Goal: Information Seeking & Learning: Learn about a topic

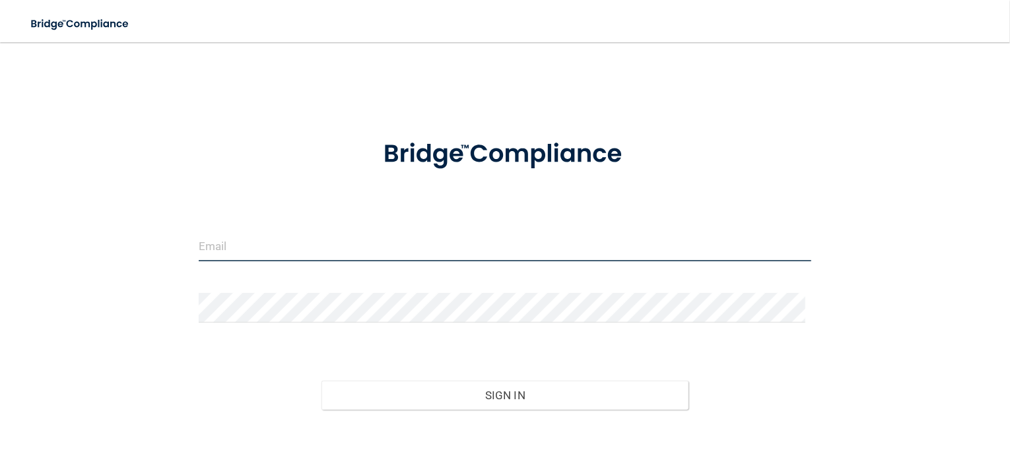
click at [395, 243] on input "email" at bounding box center [505, 247] width 613 height 30
type input "Sarah@cmpedo.com"
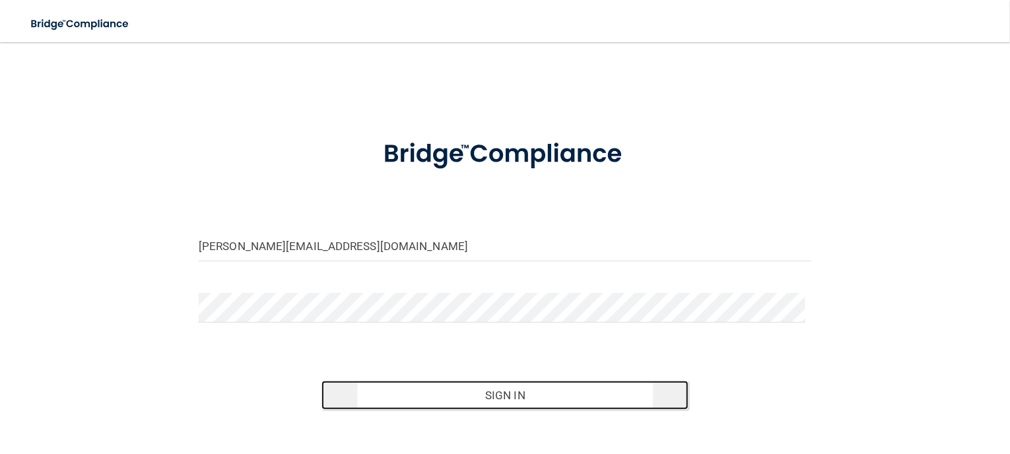
click at [503, 394] on button "Sign In" at bounding box center [506, 395] width 368 height 29
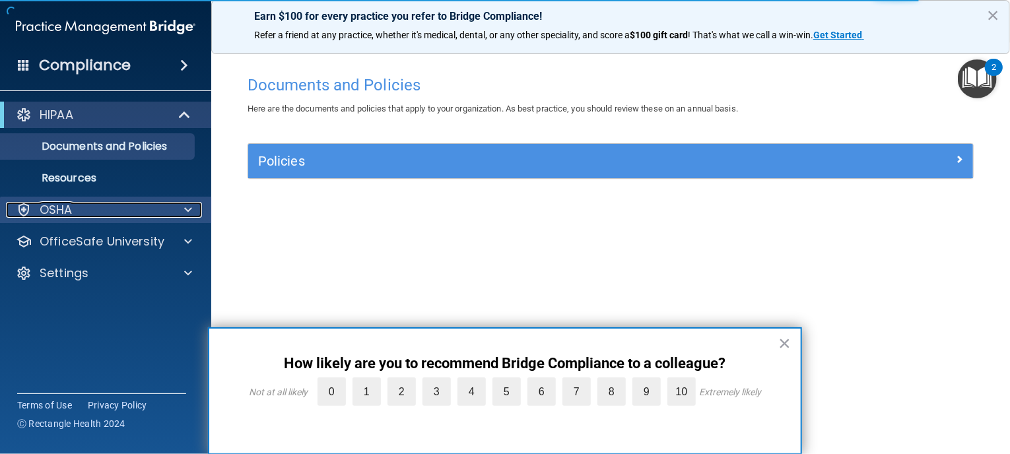
click at [126, 216] on div "OSHA" at bounding box center [88, 210] width 164 height 16
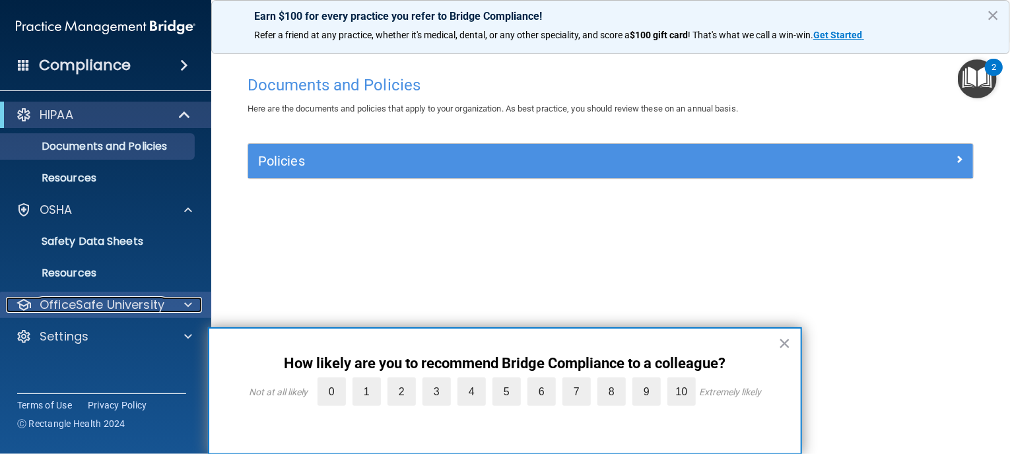
click at [110, 311] on p "OfficeSafe University" at bounding box center [102, 305] width 125 height 16
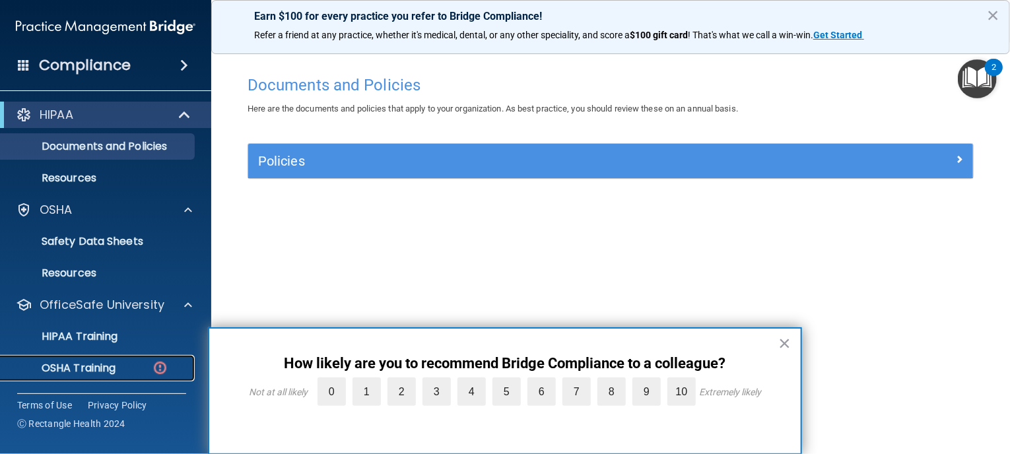
click at [82, 369] on p "OSHA Training" at bounding box center [62, 368] width 107 height 13
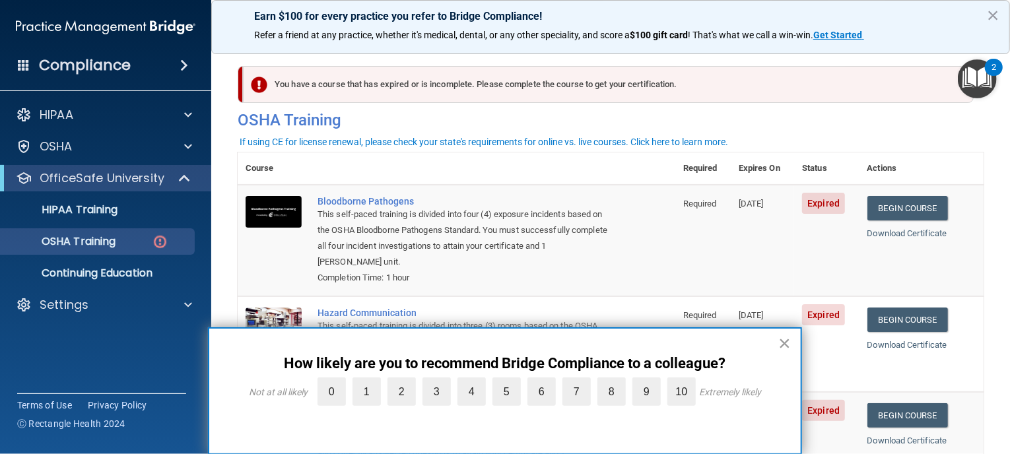
click at [784, 344] on button "×" at bounding box center [785, 343] width 13 height 21
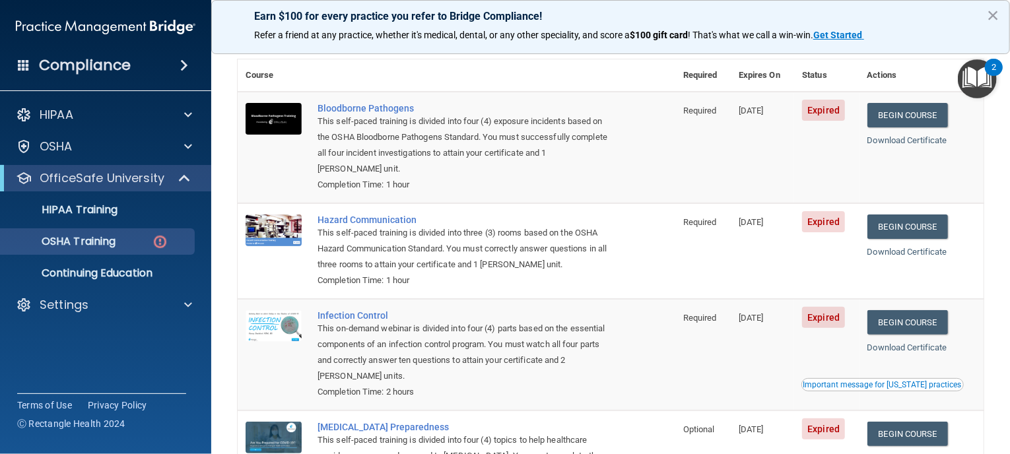
scroll to position [90, 0]
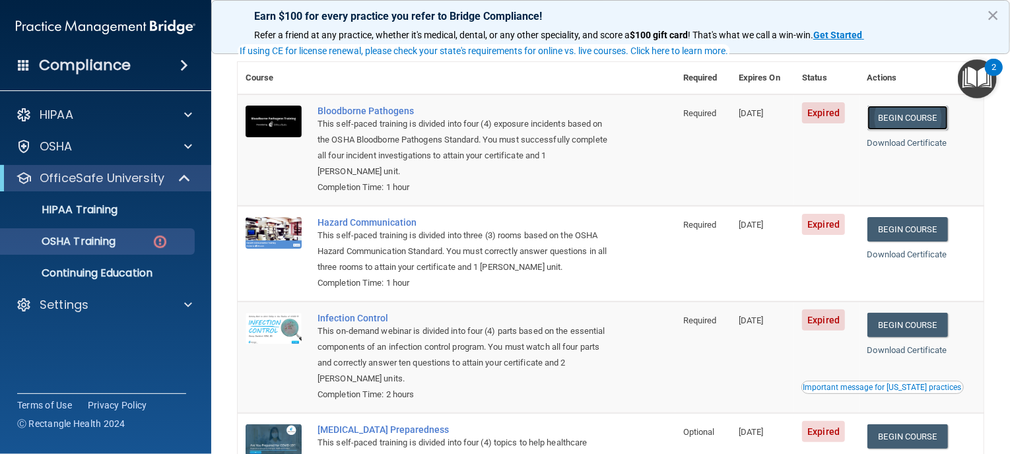
click at [915, 120] on link "Begin Course" at bounding box center [908, 118] width 81 height 24
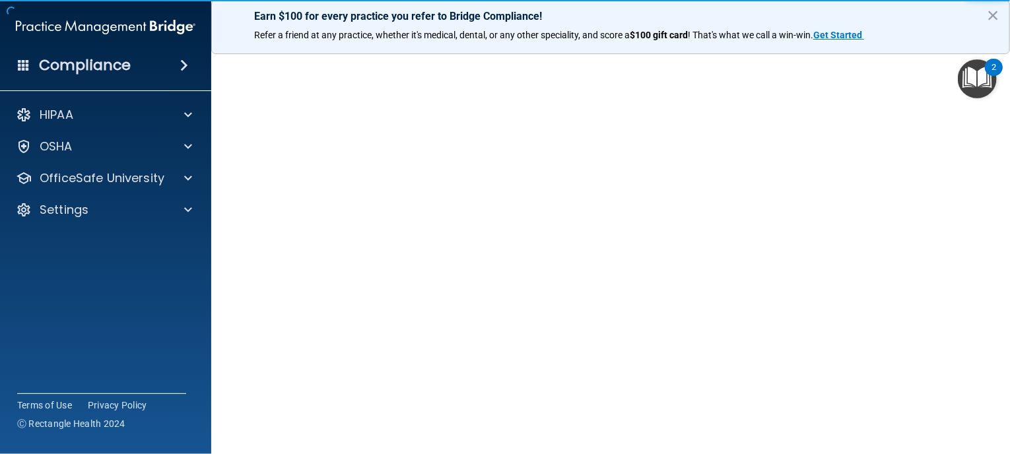
scroll to position [40, 0]
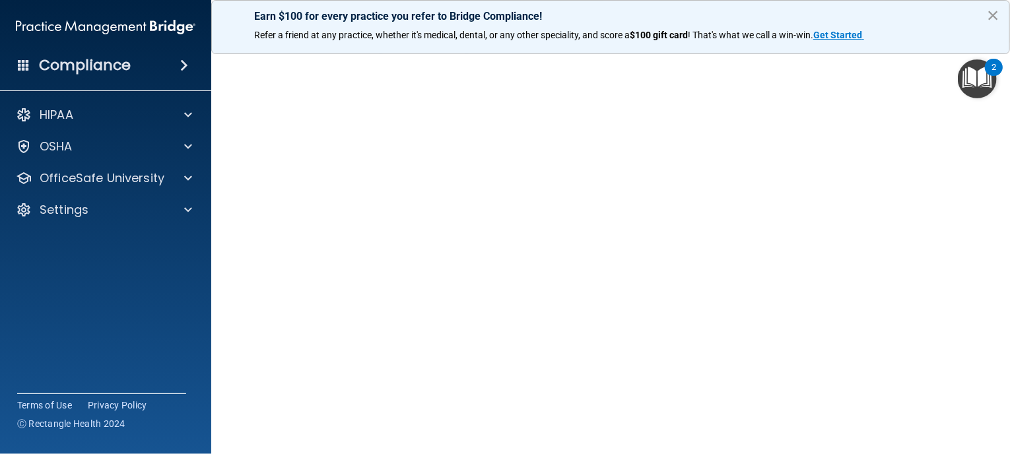
click at [993, 17] on button "×" at bounding box center [993, 15] width 13 height 21
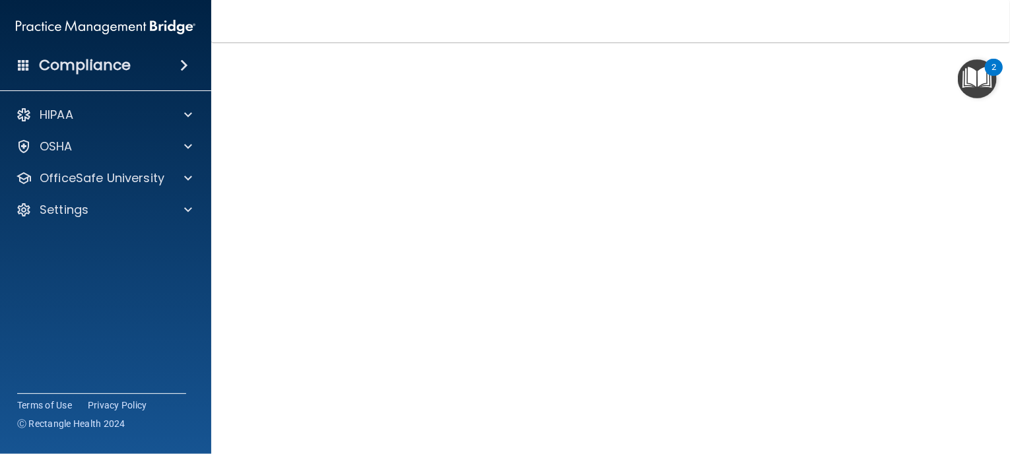
scroll to position [57, 0]
click at [65, 192] on div "HIPAA Documents and Policies Report an Incident Business Associates Emergency P…" at bounding box center [106, 164] width 212 height 137
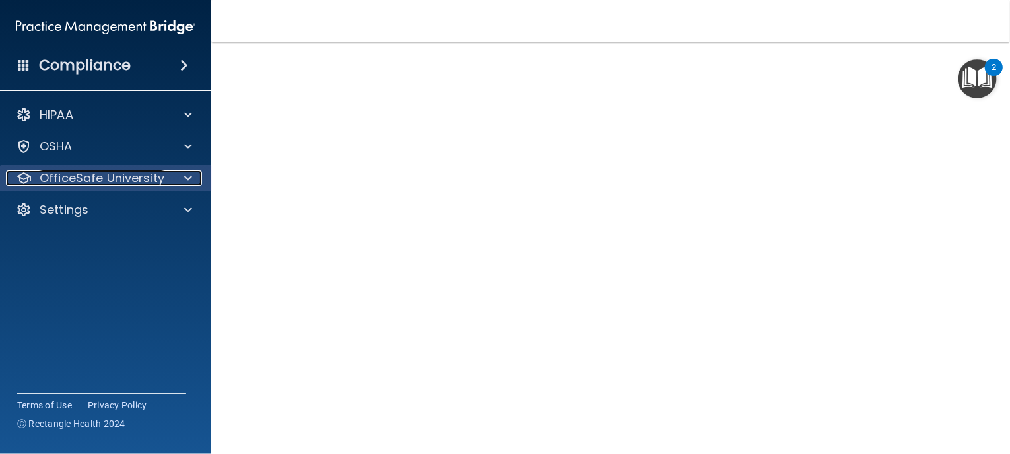
click at [76, 179] on p "OfficeSafe University" at bounding box center [102, 178] width 125 height 16
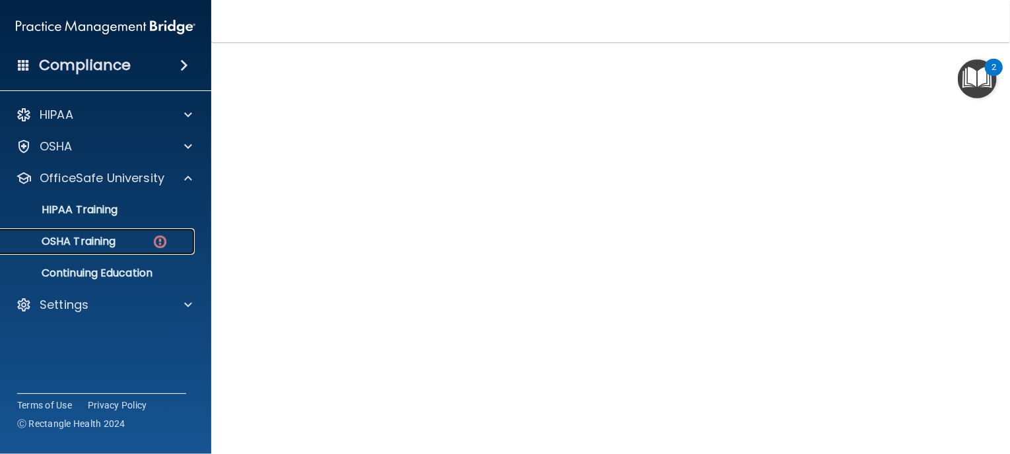
click at [76, 235] on p "OSHA Training" at bounding box center [62, 241] width 107 height 13
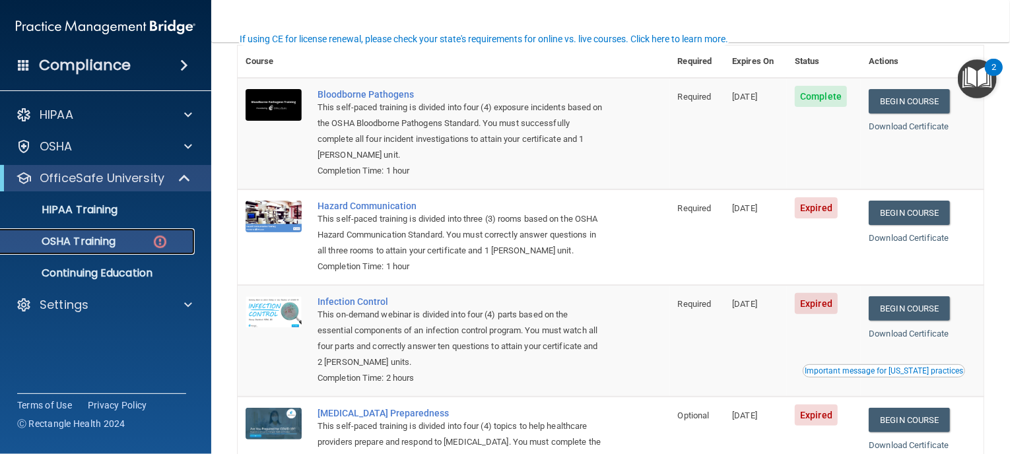
scroll to position [102, 0]
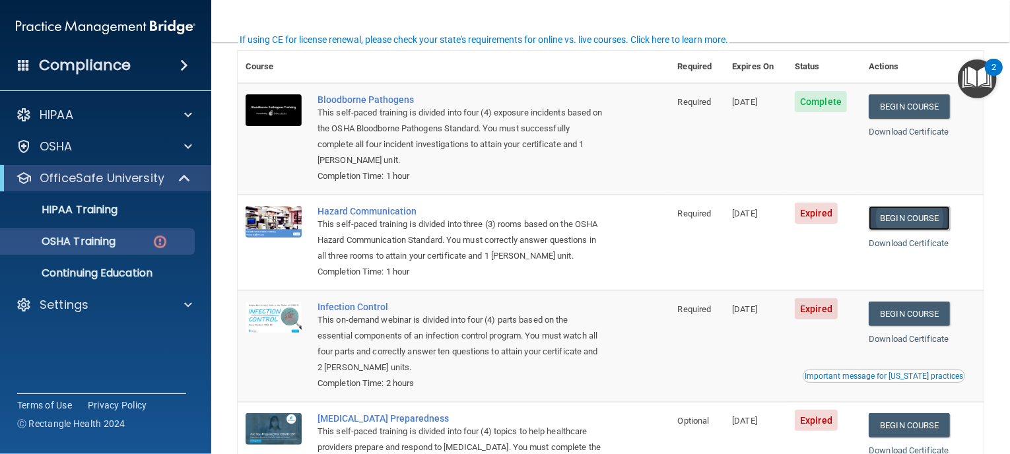
click at [886, 211] on link "Begin Course" at bounding box center [909, 218] width 81 height 24
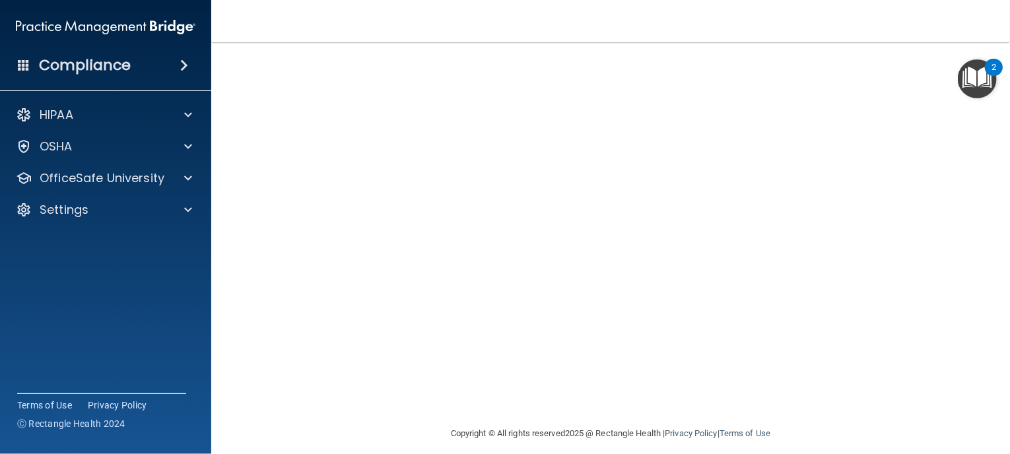
scroll to position [55, 0]
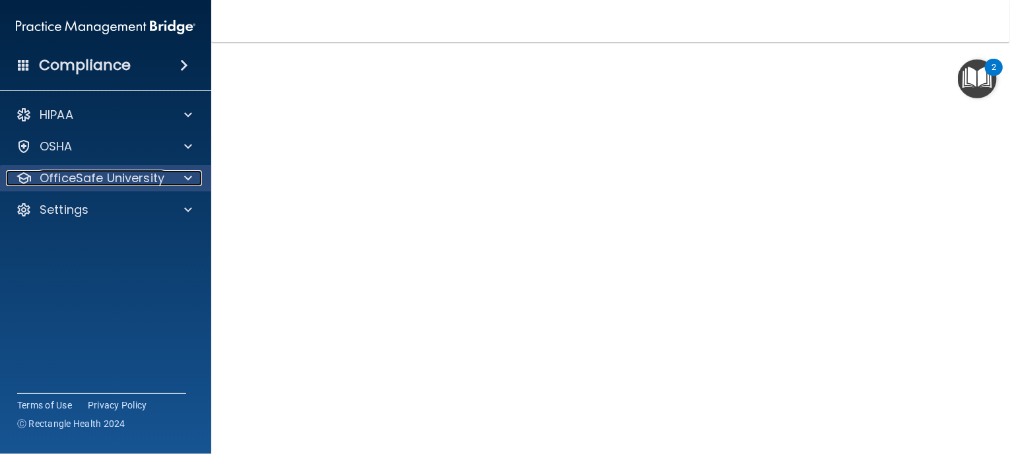
click at [174, 176] on div at bounding box center [186, 178] width 33 height 16
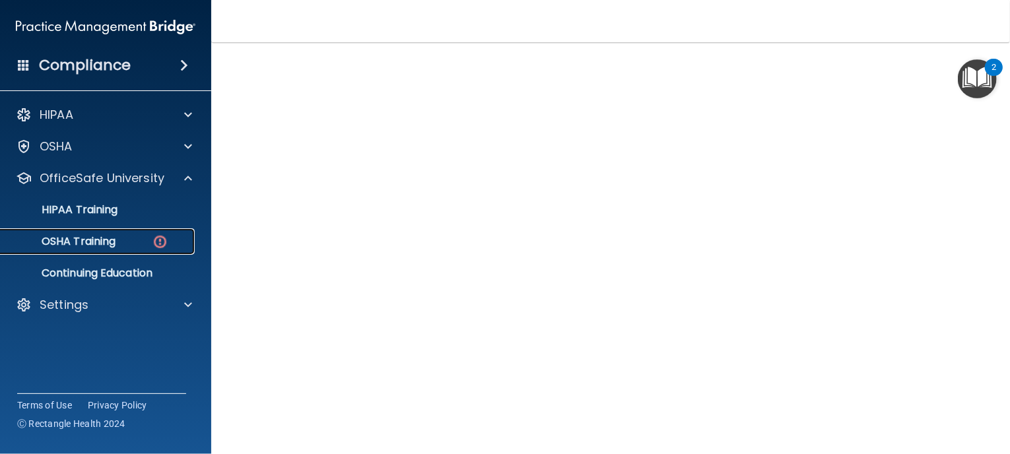
click at [148, 237] on div "OSHA Training" at bounding box center [99, 241] width 180 height 13
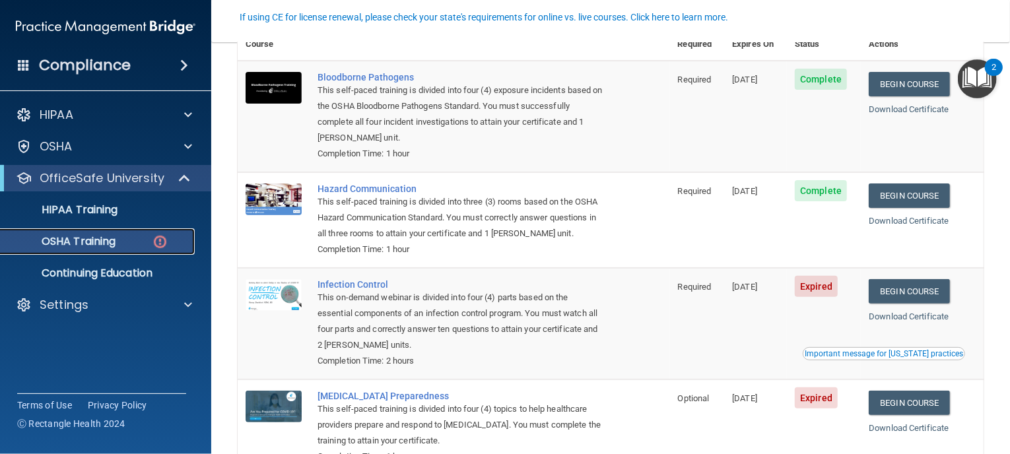
scroll to position [119, 0]
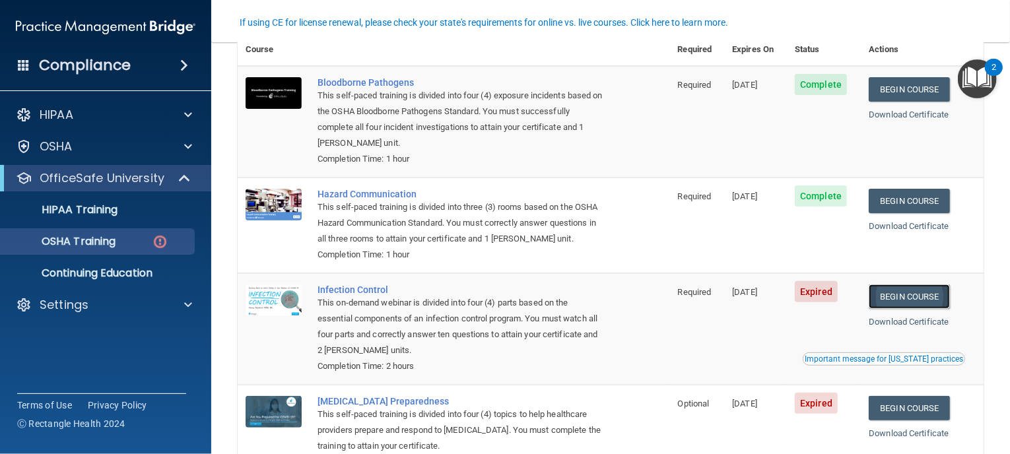
click at [902, 296] on link "Begin Course" at bounding box center [909, 297] width 81 height 24
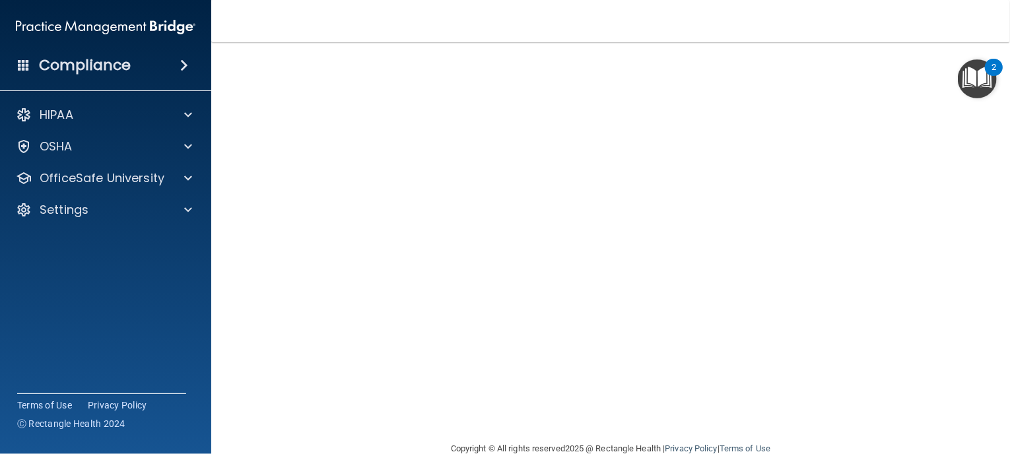
scroll to position [85, 0]
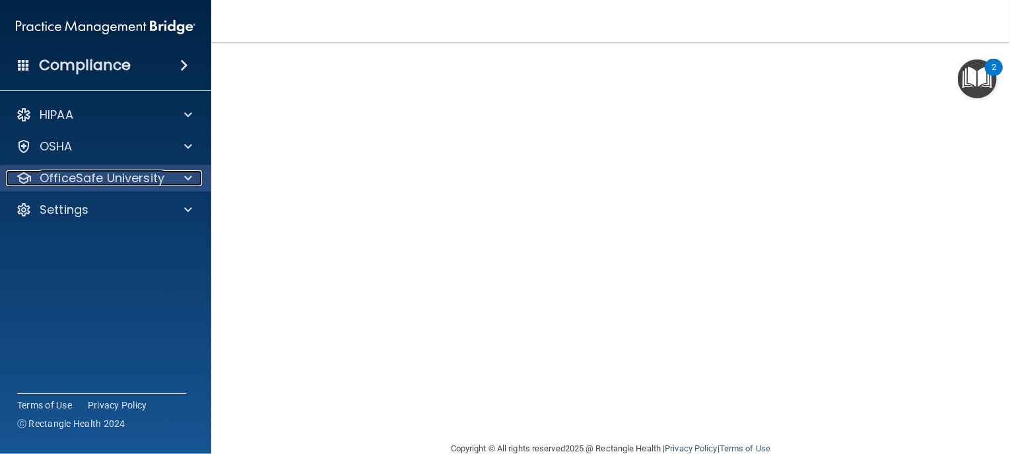
click at [170, 178] on div at bounding box center [186, 178] width 33 height 16
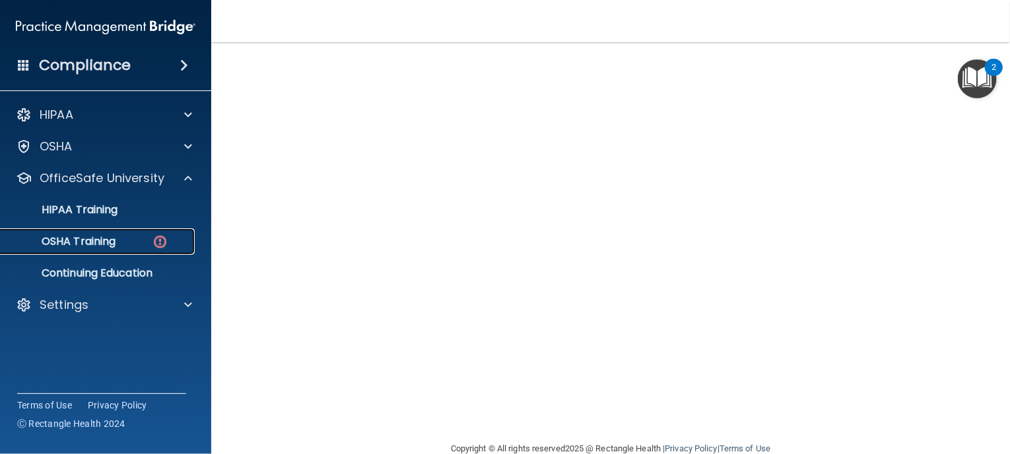
click at [133, 241] on div "OSHA Training" at bounding box center [99, 241] width 180 height 13
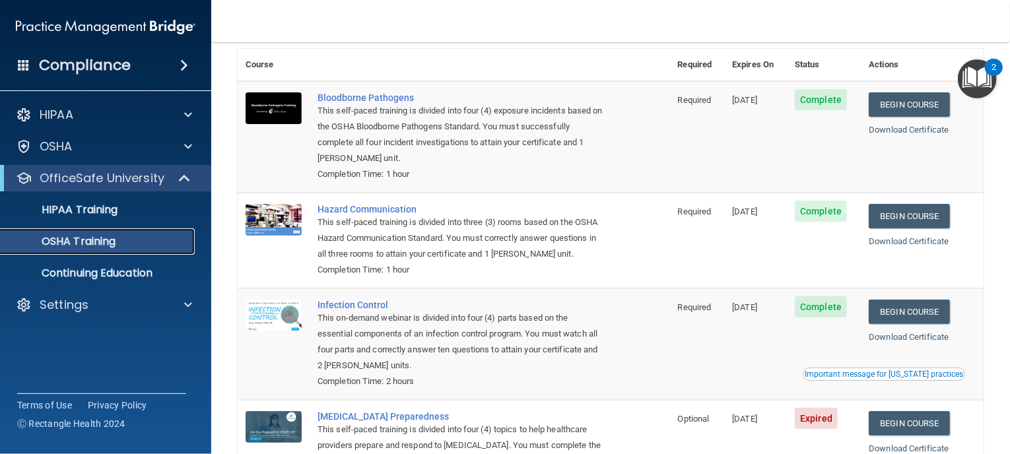
scroll to position [178, 0]
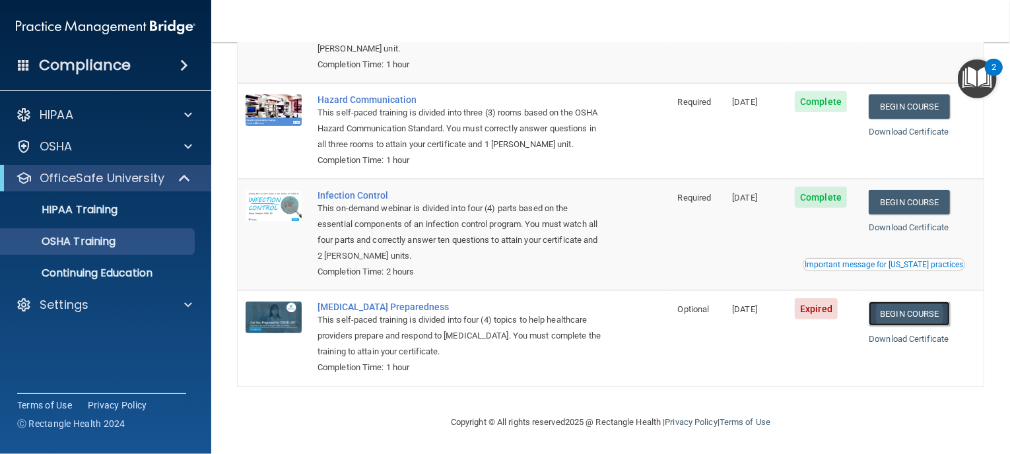
click at [950, 308] on link "Begin Course" at bounding box center [909, 314] width 81 height 24
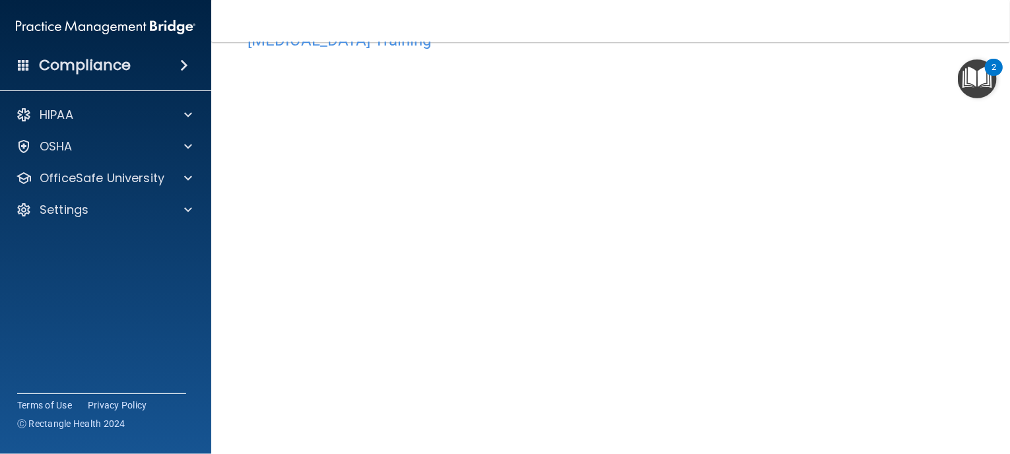
scroll to position [58, 0]
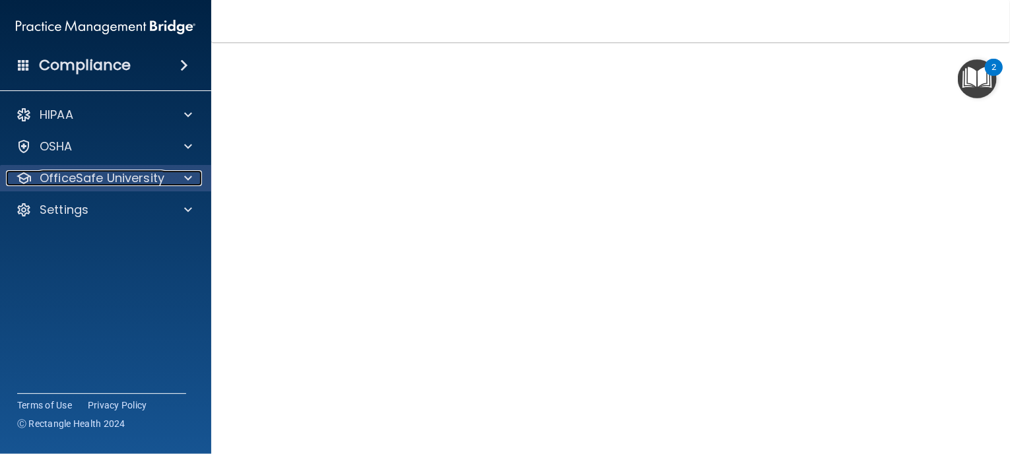
click at [151, 178] on p "OfficeSafe University" at bounding box center [102, 178] width 125 height 16
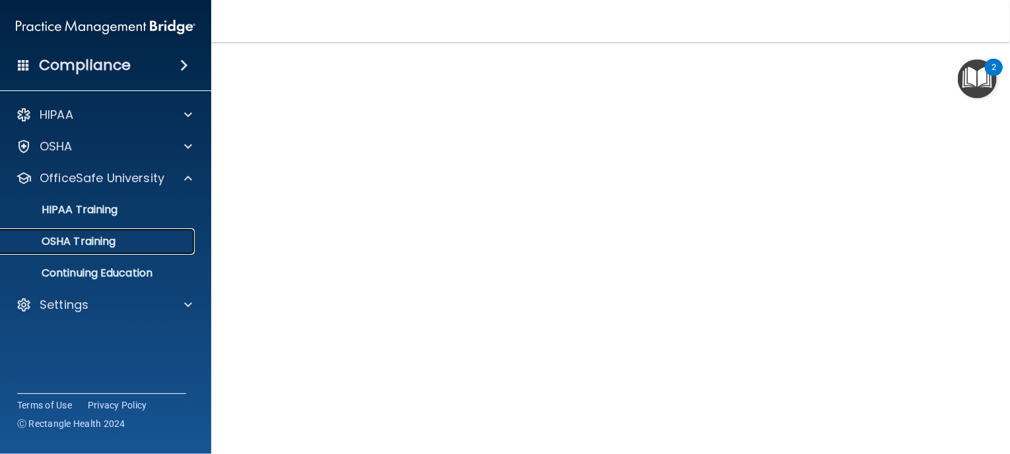
click at [106, 236] on p "OSHA Training" at bounding box center [62, 241] width 107 height 13
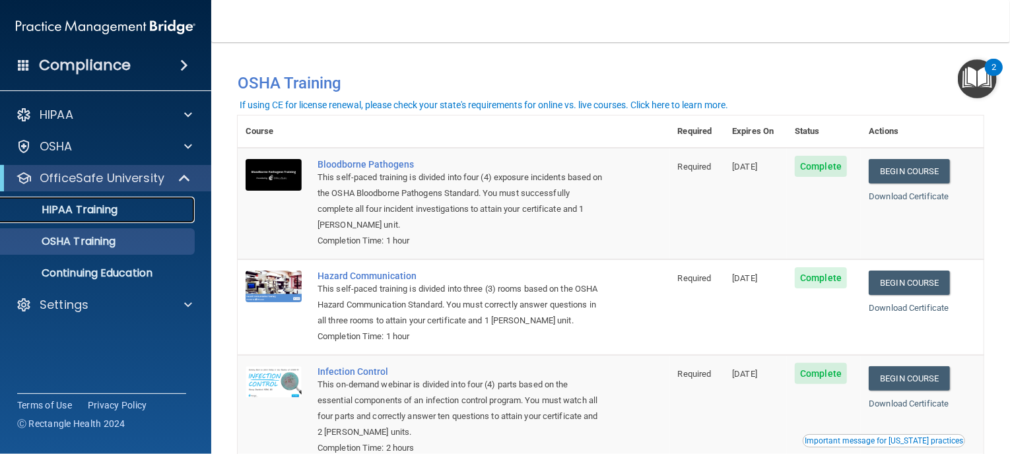
click at [106, 210] on p "HIPAA Training" at bounding box center [63, 209] width 109 height 13
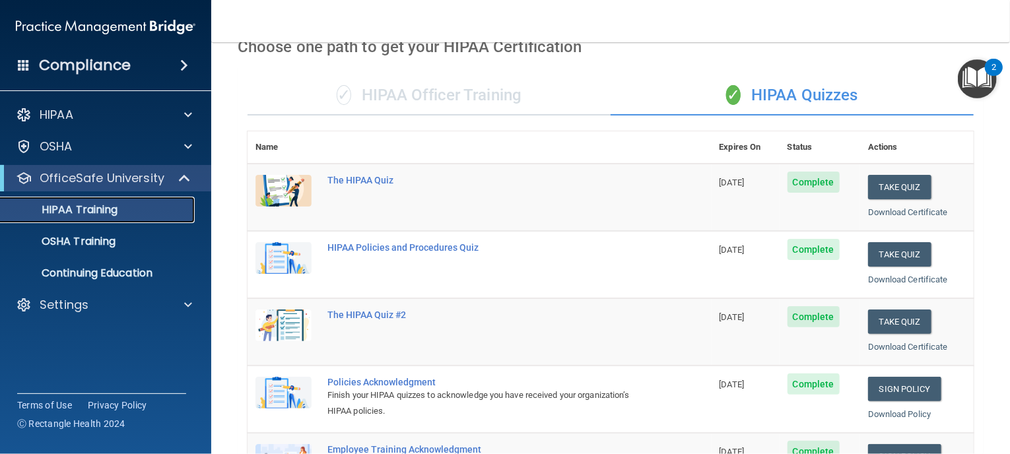
scroll to position [63, 0]
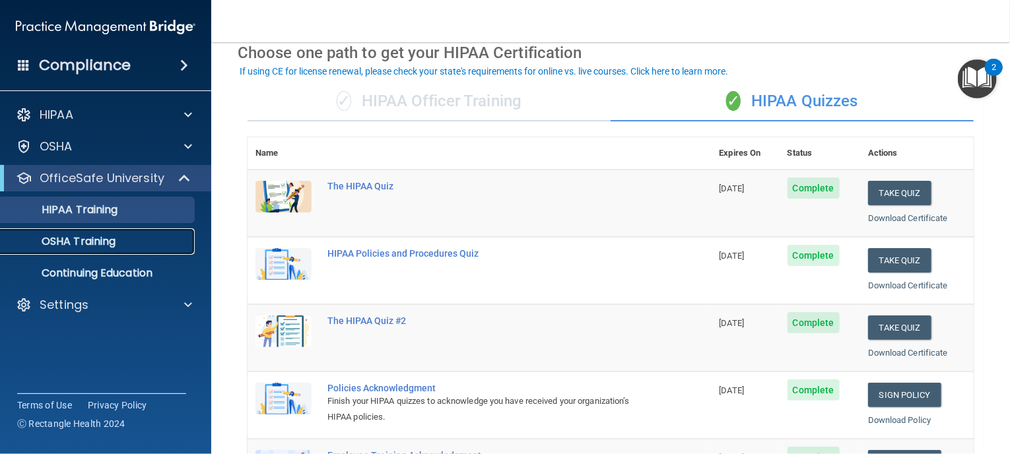
click at [119, 237] on div "OSHA Training" at bounding box center [99, 241] width 180 height 13
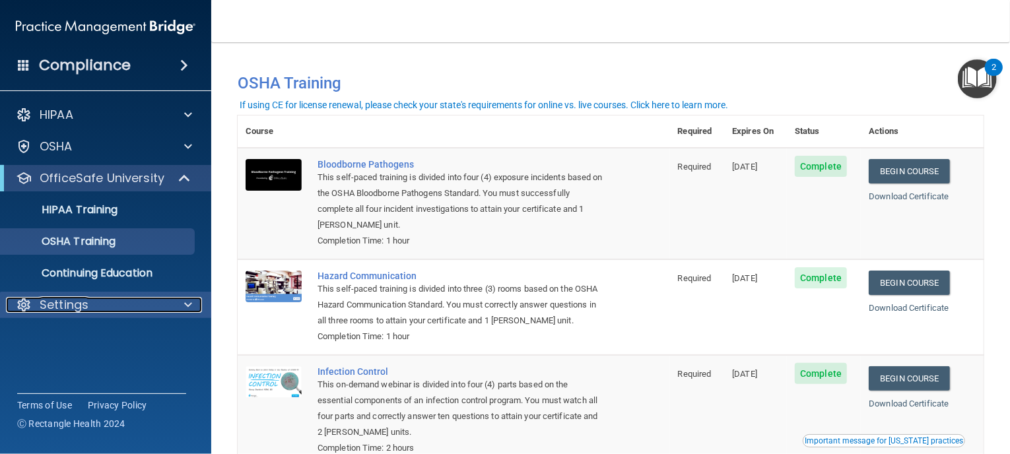
click at [174, 305] on div at bounding box center [186, 305] width 33 height 16
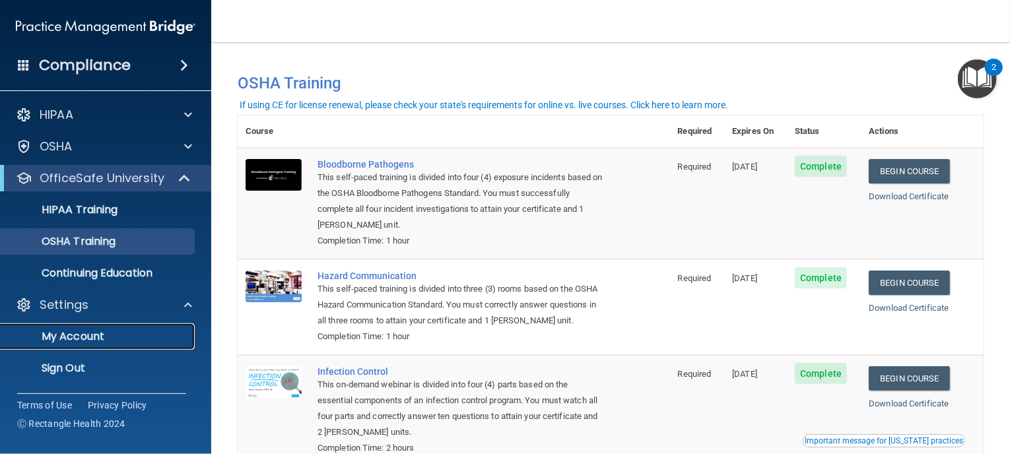
click at [67, 337] on p "My Account" at bounding box center [99, 336] width 180 height 13
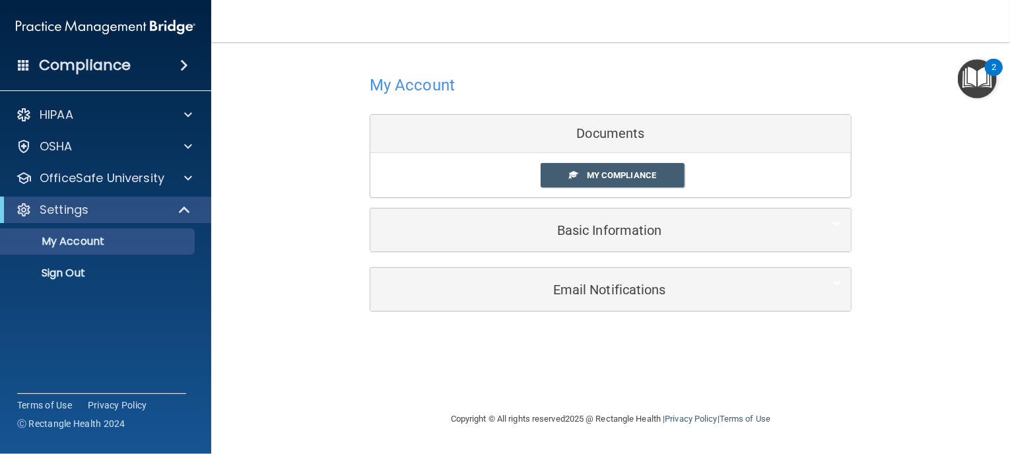
click at [612, 139] on div "Documents" at bounding box center [611, 134] width 481 height 38
click at [604, 174] on span "My Compliance" at bounding box center [621, 175] width 69 height 10
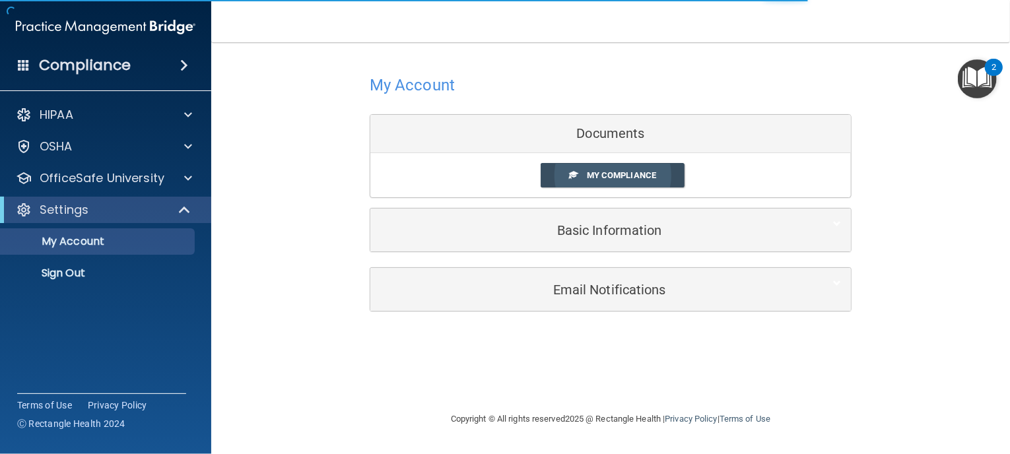
click at [604, 174] on span "My Compliance" at bounding box center [621, 175] width 69 height 10
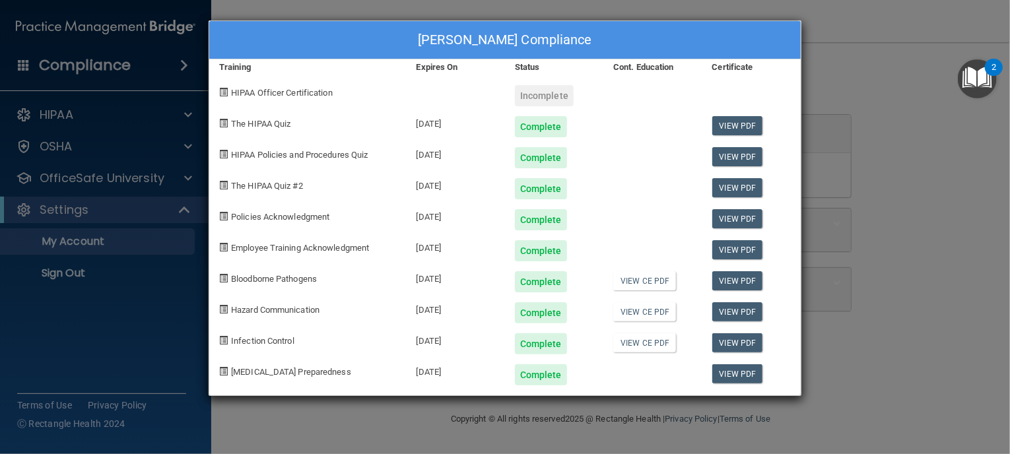
click at [933, 180] on div "[PERSON_NAME] Compliance Training Expires On Status Cont. Education Certificate…" at bounding box center [505, 227] width 1010 height 454
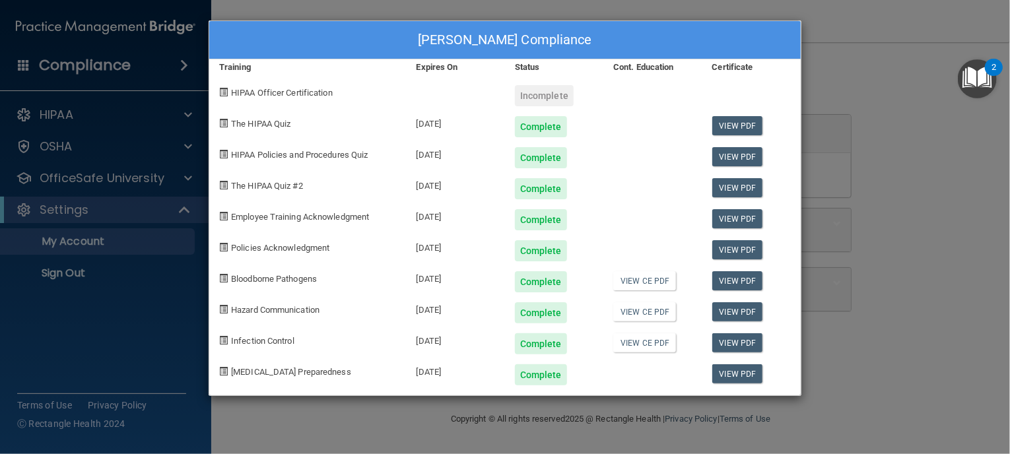
click at [962, 225] on div "[PERSON_NAME] Compliance Training Expires On Status Cont. Education Certificate…" at bounding box center [505, 227] width 1010 height 454
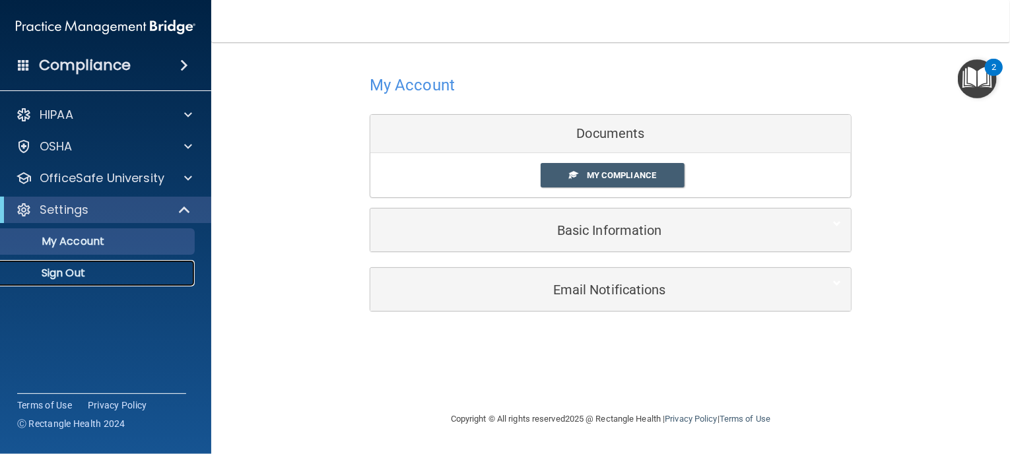
click at [79, 277] on p "Sign Out" at bounding box center [99, 273] width 180 height 13
